Goal: Communication & Community: Participate in discussion

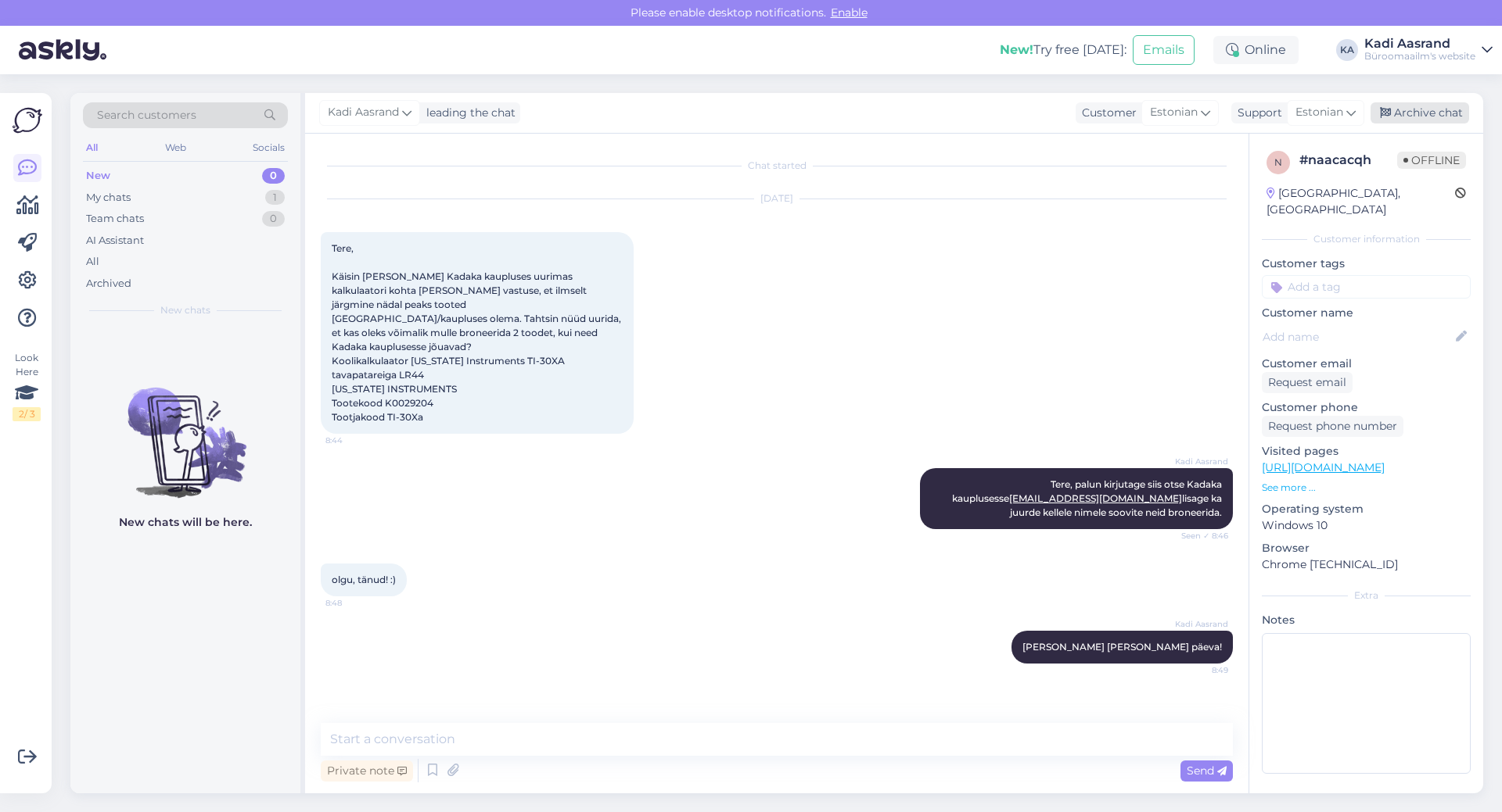
click at [1420, 110] on div "Archive chat" at bounding box center [1419, 113] width 99 height 21
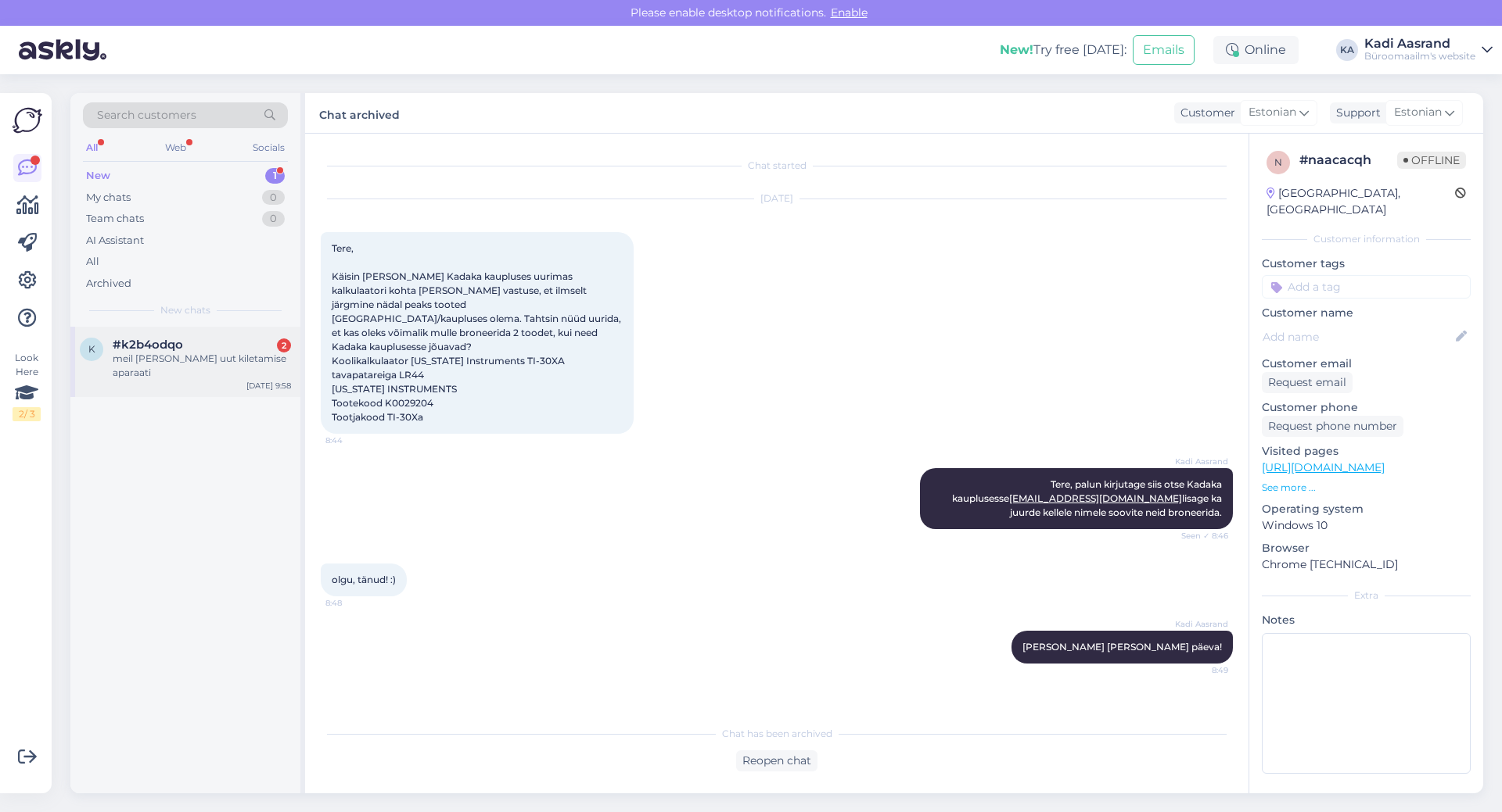
click at [195, 360] on div "meil [PERSON_NAME] uut kiletamise aparaati" at bounding box center [201, 365] width 178 height 28
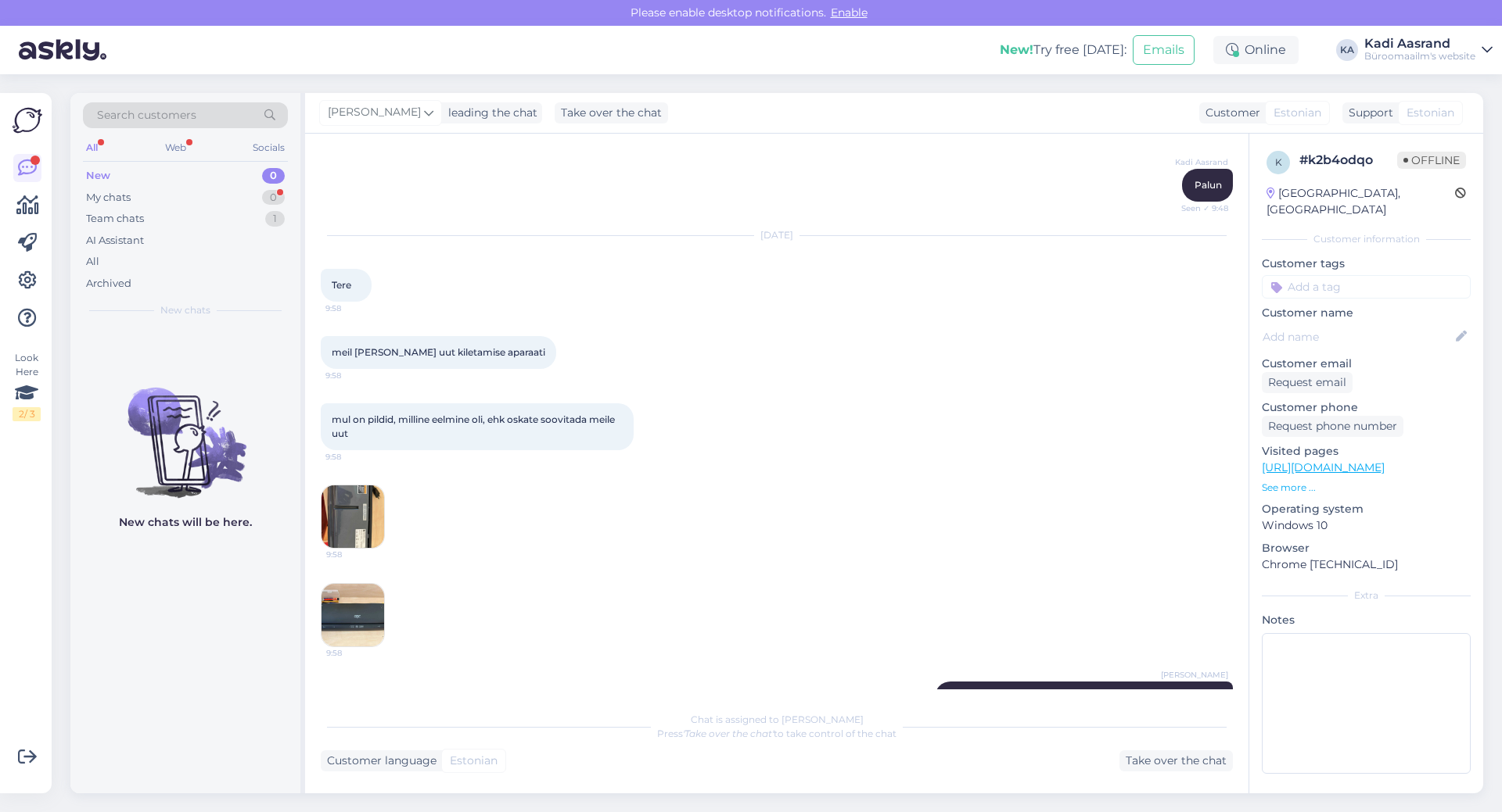
scroll to position [2256, 0]
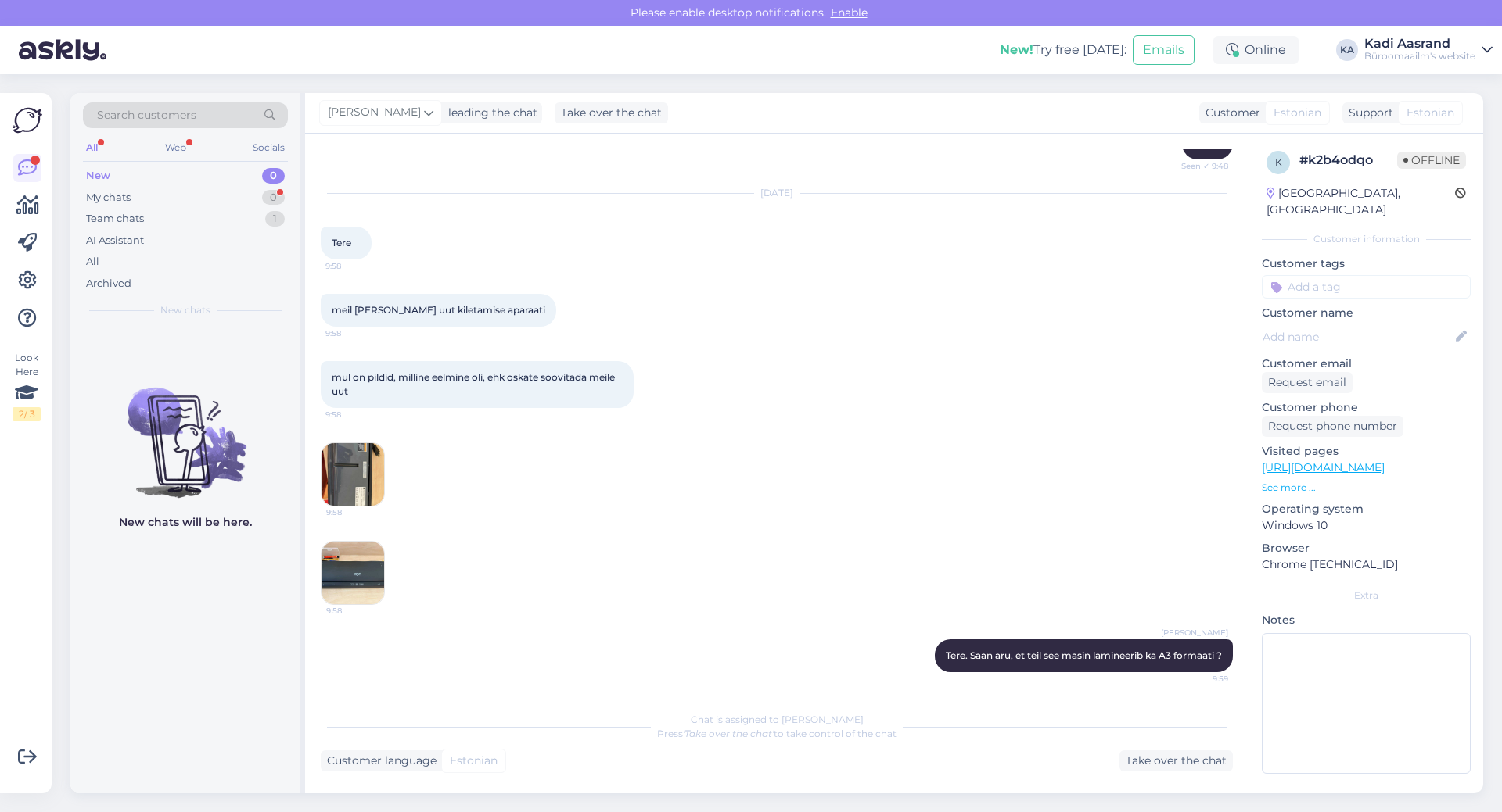
click at [663, 553] on div "9:58 9:58" at bounding box center [776, 523] width 912 height 197
click at [364, 470] on img at bounding box center [353, 474] width 63 height 63
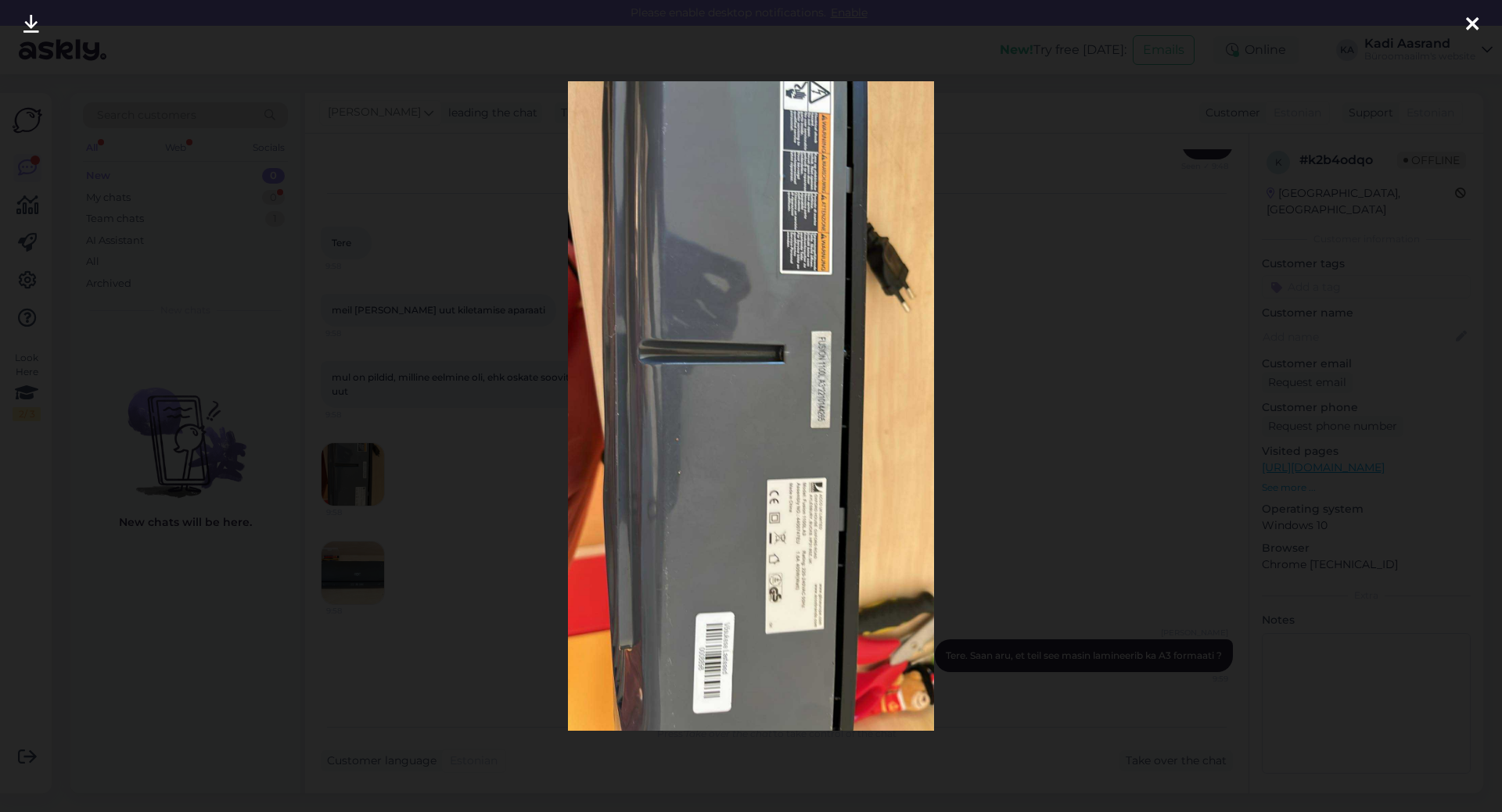
click at [1471, 21] on icon at bounding box center [1472, 25] width 13 height 21
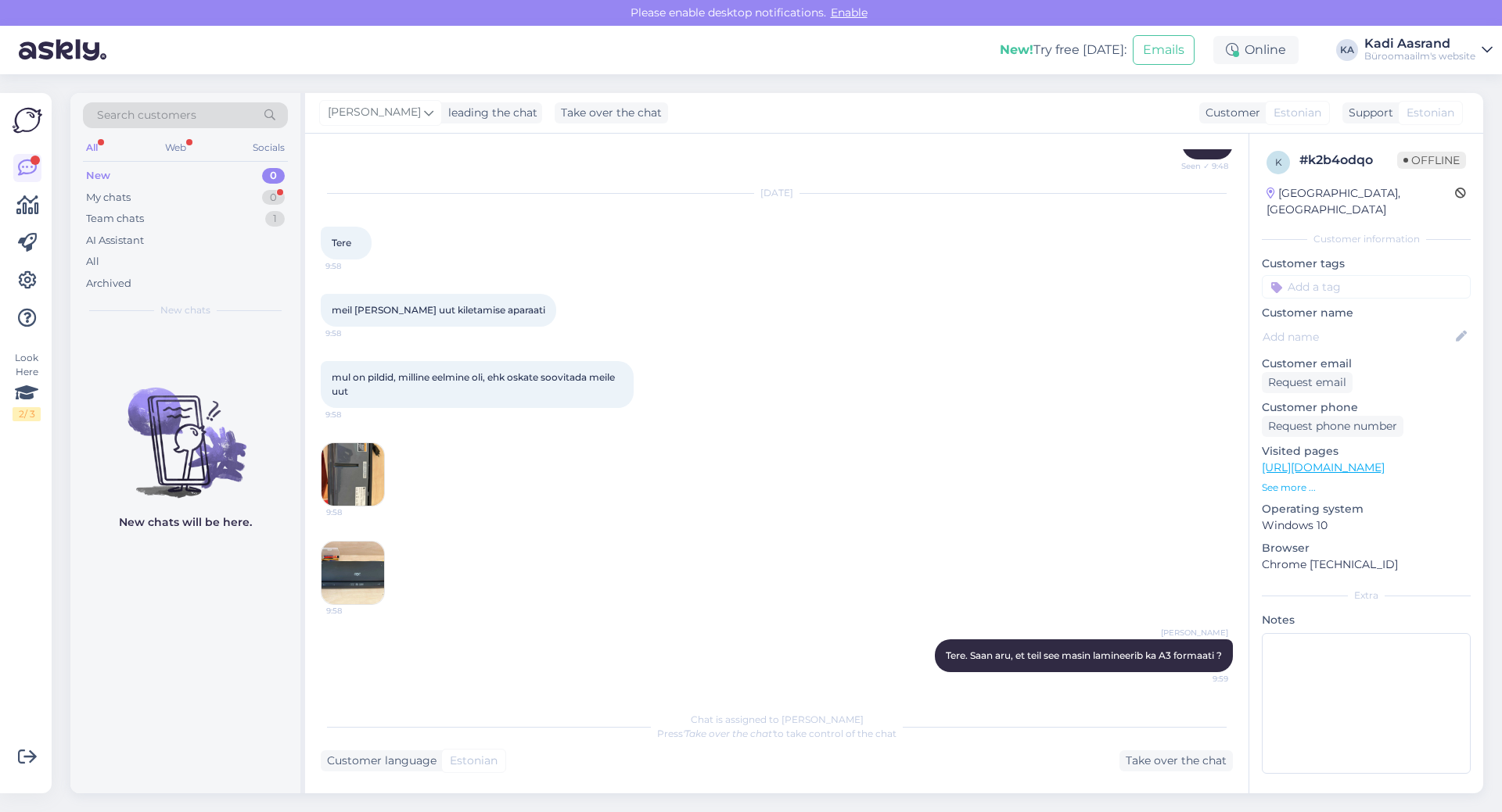
click at [362, 576] on img at bounding box center [353, 572] width 63 height 63
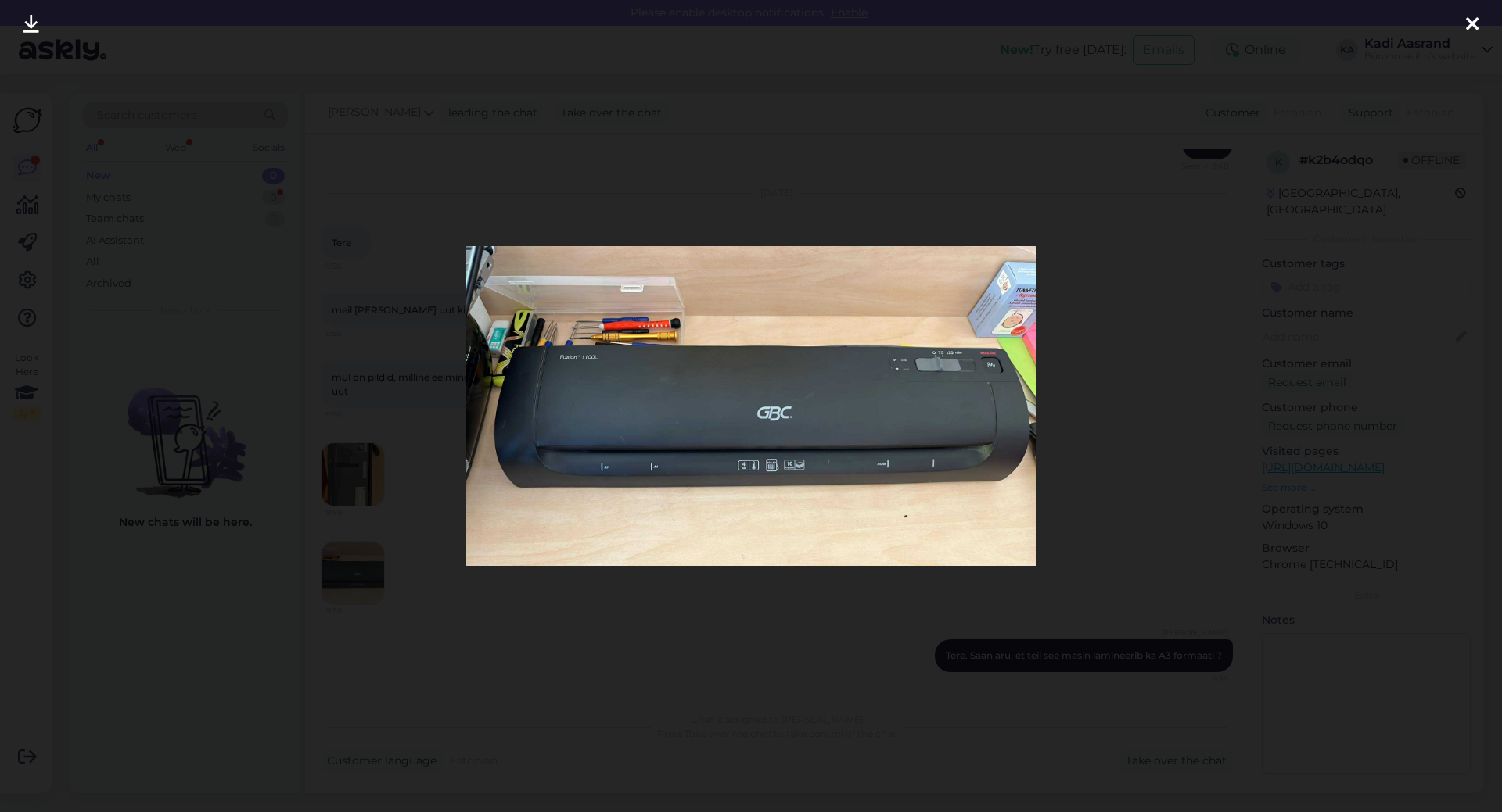
click at [794, 496] on img at bounding box center [750, 406] width 568 height 320
click at [1474, 21] on icon at bounding box center [1472, 25] width 13 height 21
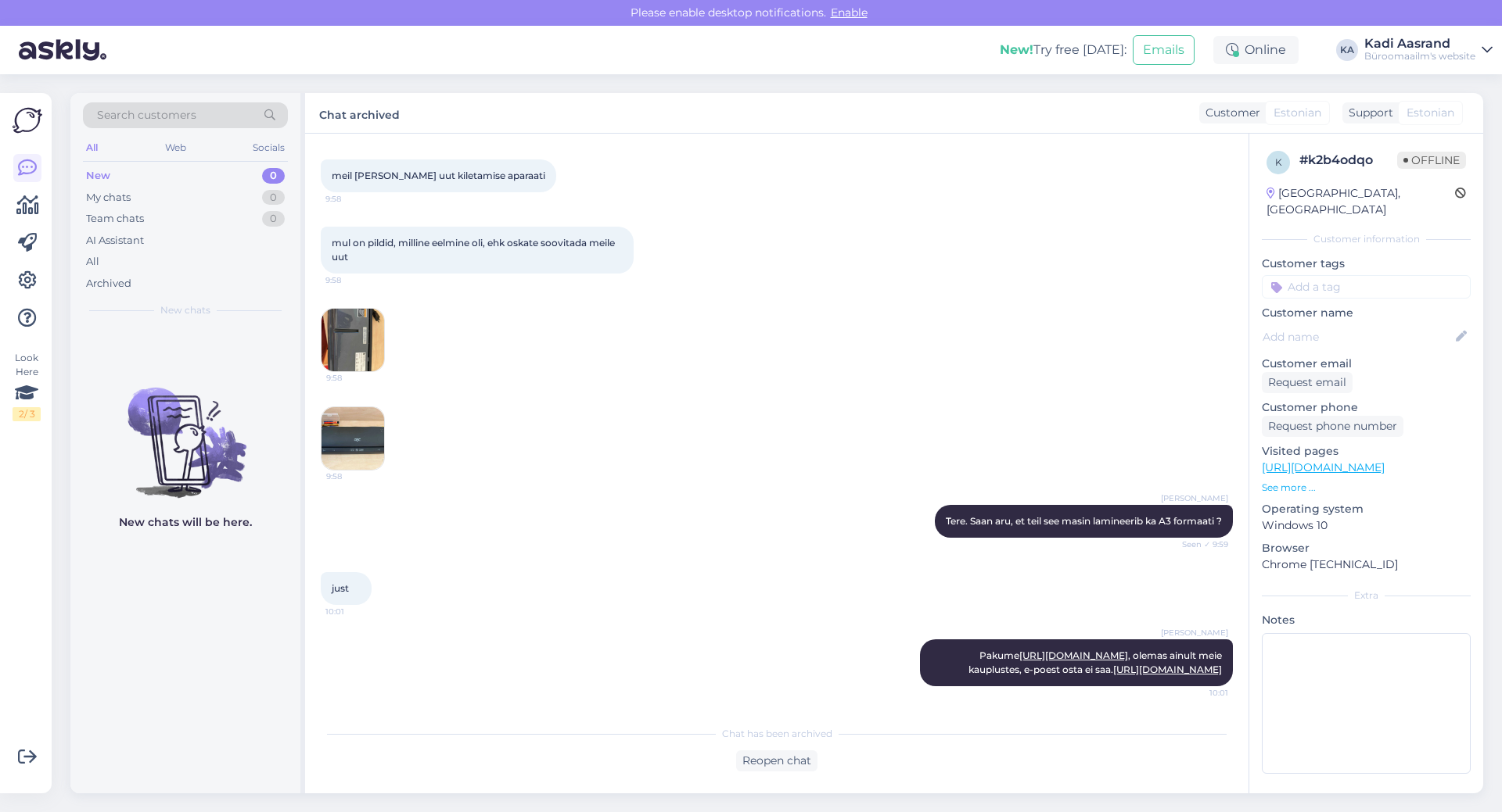
scroll to position [2474, 0]
click at [154, 223] on div "Team chats 1" at bounding box center [185, 218] width 205 height 21
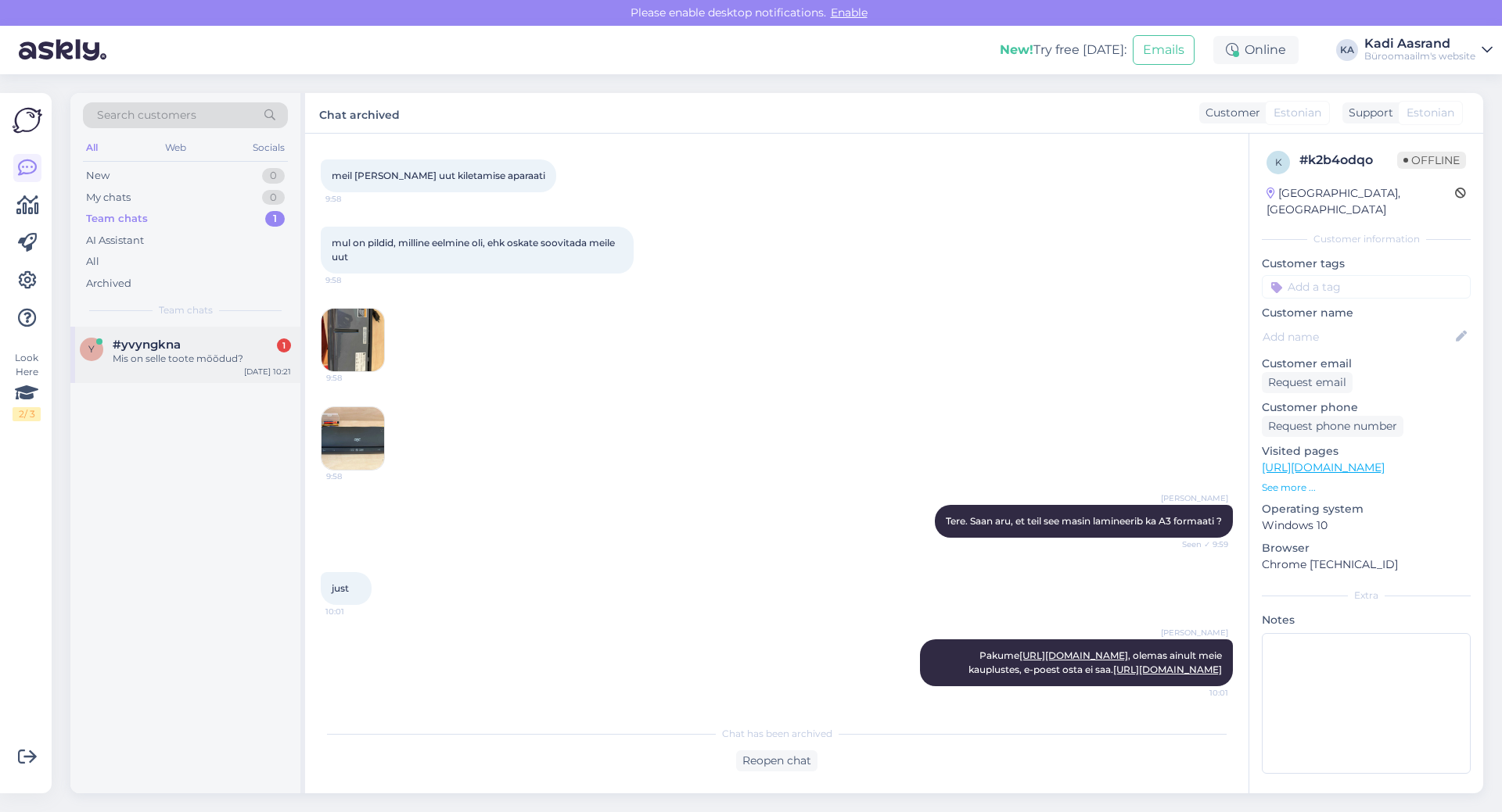
click at [192, 368] on div "y #yvyngkna 1 Mis on selle toote mõõdud? [DATE] 10:21" at bounding box center [185, 355] width 230 height 57
